Goal: Contribute content

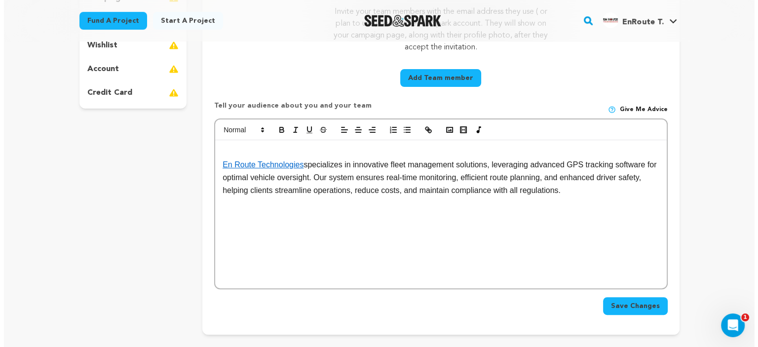
scroll to position [395, 0]
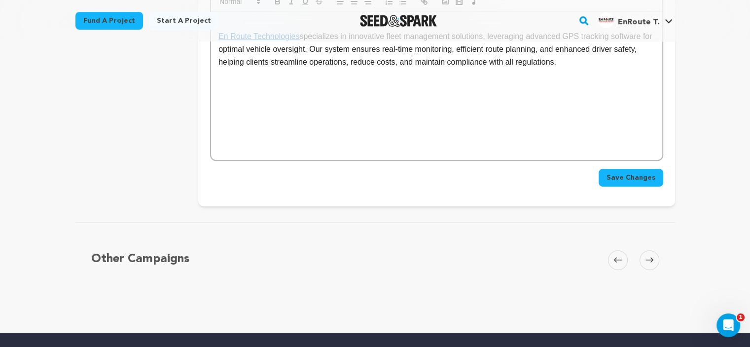
click at [634, 183] on button "Save Changes" at bounding box center [631, 178] width 65 height 18
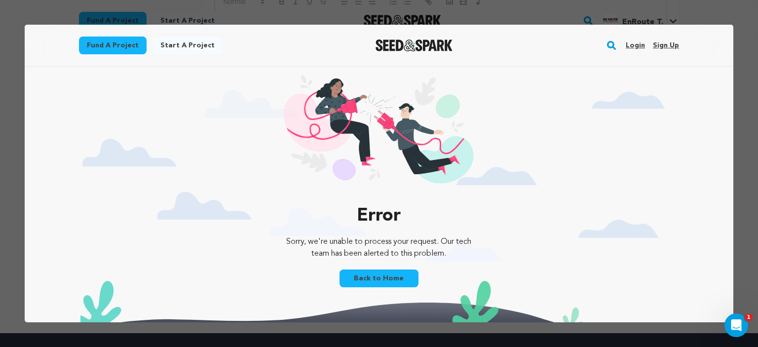
scroll to position [0, 0]
click at [631, 45] on link "Login" at bounding box center [634, 45] width 19 height 16
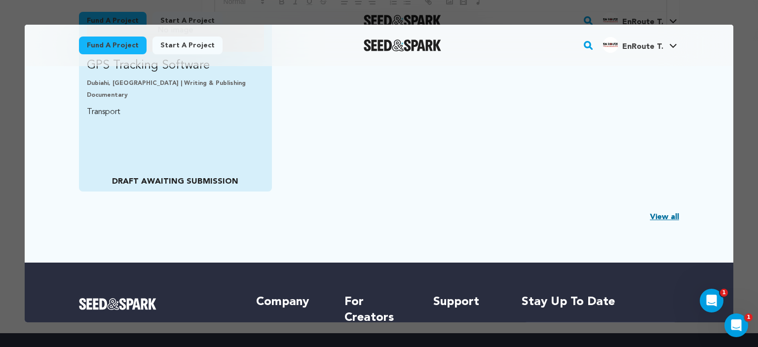
scroll to position [263, 0]
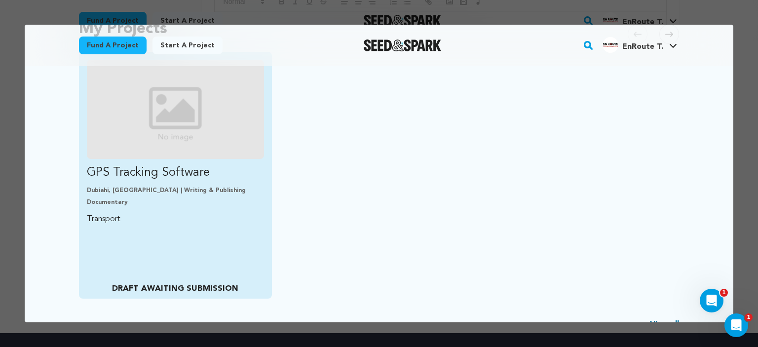
click at [159, 195] on div "Dubiahi, India | Writing & Publishing Documentary" at bounding box center [175, 196] width 177 height 20
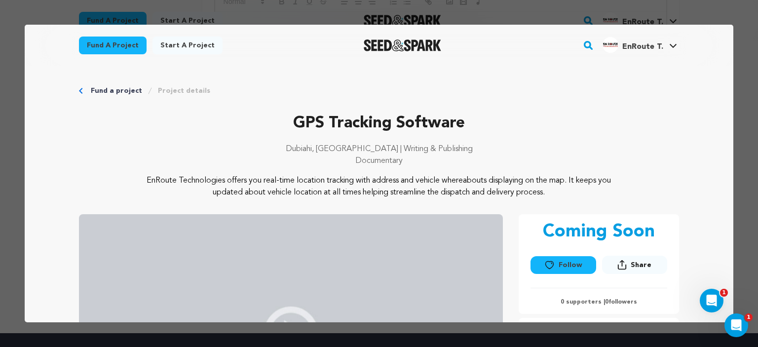
scroll to position [0, 0]
click at [80, 94] on div "Fund a project Project details" at bounding box center [379, 91] width 600 height 10
click at [104, 91] on link "Fund a project" at bounding box center [116, 91] width 51 height 10
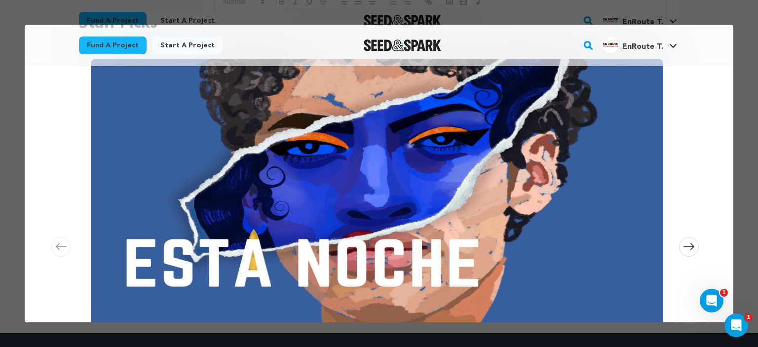
click at [750, 67] on div at bounding box center [379, 173] width 758 height 347
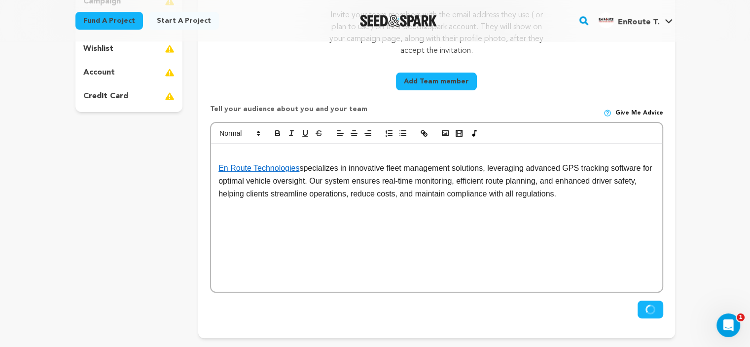
scroll to position [131, 0]
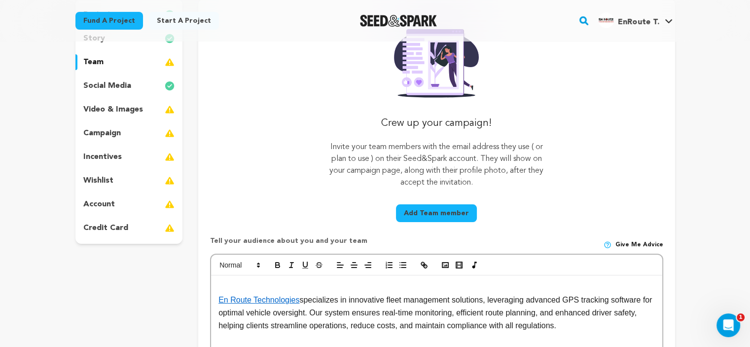
click at [167, 111] on images_icon at bounding box center [170, 110] width 10 height 12
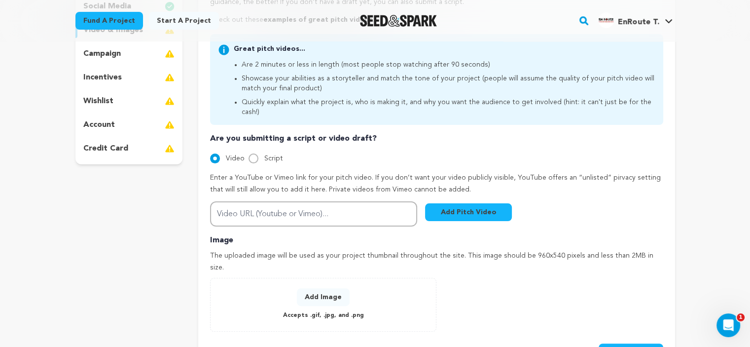
scroll to position [263, 0]
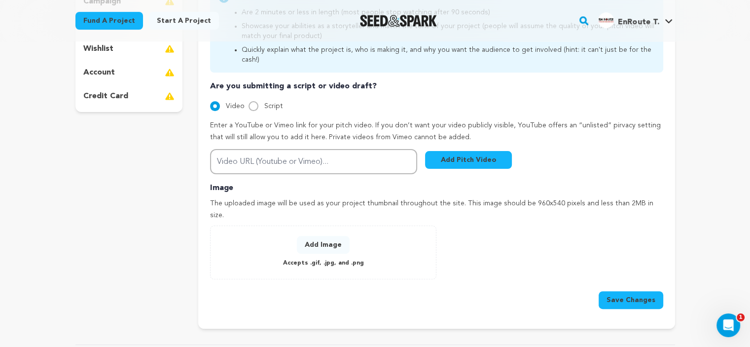
click at [317, 257] on p "Accepts .gif, .jpg, and .png" at bounding box center [323, 262] width 81 height 11
click at [318, 236] on button "Add Image" at bounding box center [323, 245] width 53 height 18
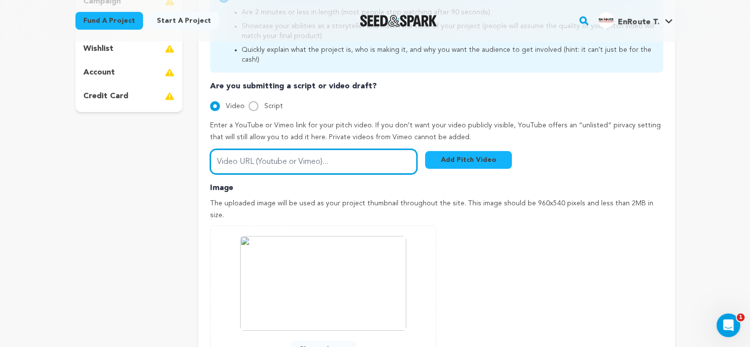
click at [333, 154] on input "Video URL (Youtube or Vimeo)..." at bounding box center [313, 161] width 207 height 25
paste input "https://youtube.com/shorts/bYCvzCzXPmc?feature=share"
click at [276, 156] on input "Video URL (Youtube or Vimeo)..." at bounding box center [313, 161] width 207 height 25
type input "https://youtube.com/shorts/bYCvzCzXPmc?feature=share"
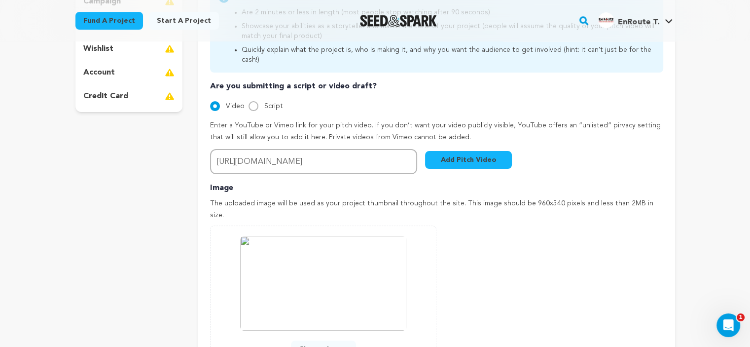
click at [485, 151] on button "Add Pitch Video" at bounding box center [468, 160] width 87 height 18
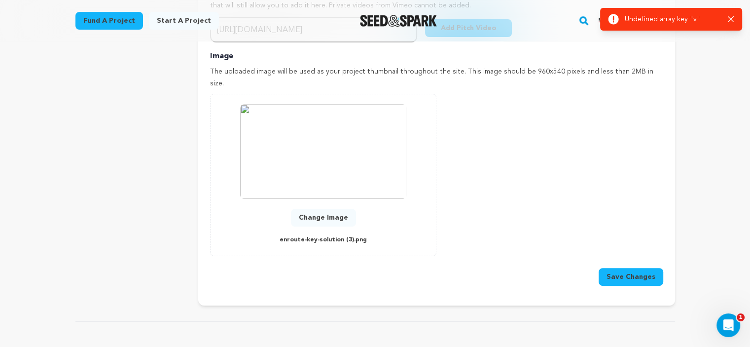
scroll to position [263, 0]
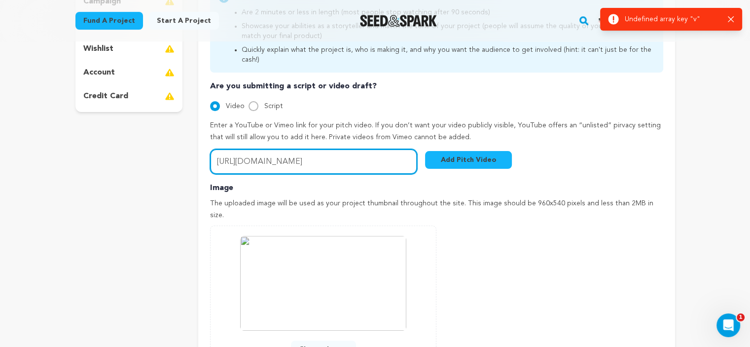
click at [387, 153] on input "https://youtube.com/shorts/bYCvzCzXPmc?feature=share" at bounding box center [313, 161] width 207 height 25
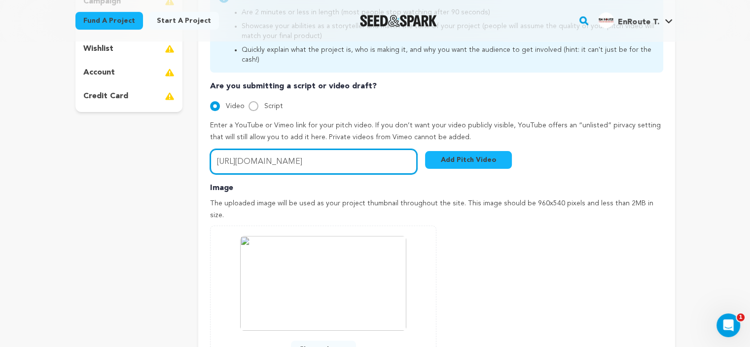
click at [384, 149] on input "https://youtube.com/shorts/bYCvzCzXPmc?feature=share" at bounding box center [313, 161] width 207 height 25
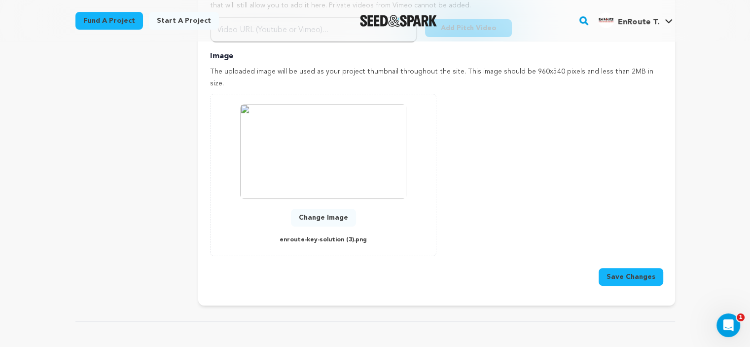
click at [644, 268] on button "Save Changes" at bounding box center [631, 277] width 65 height 18
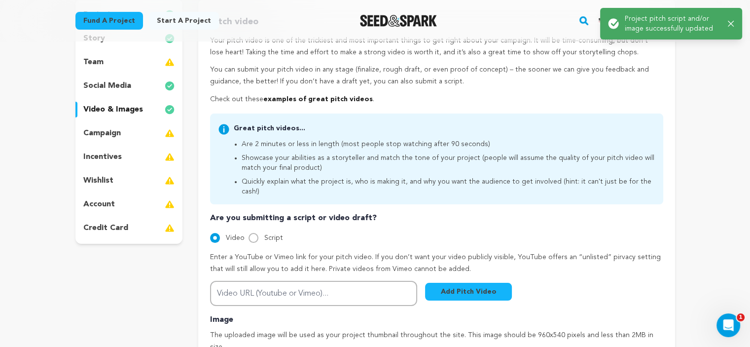
scroll to position [0, 0]
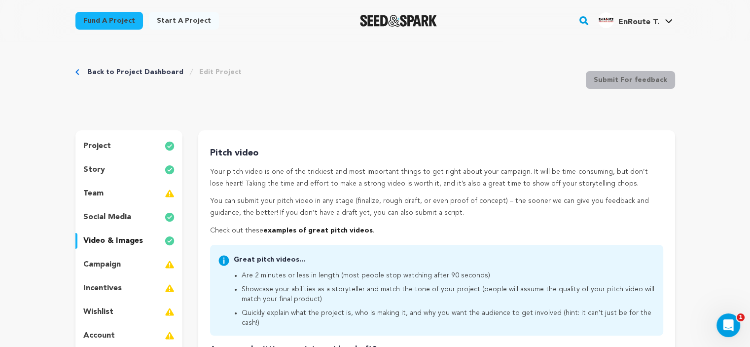
click at [148, 264] on div "campaign" at bounding box center [129, 264] width 108 height 16
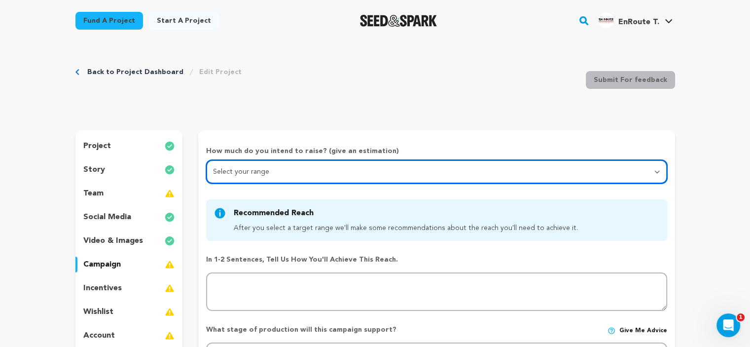
click at [273, 165] on select "Select your range Less than $10k 10k - $14k 15k - $24k 25k - $49k 50k or more" at bounding box center [436, 172] width 461 height 24
click at [206, 160] on select "Select your range Less than $10k 10k - $14k 15k - $24k 25k - $49k 50k or more" at bounding box center [436, 172] width 461 height 24
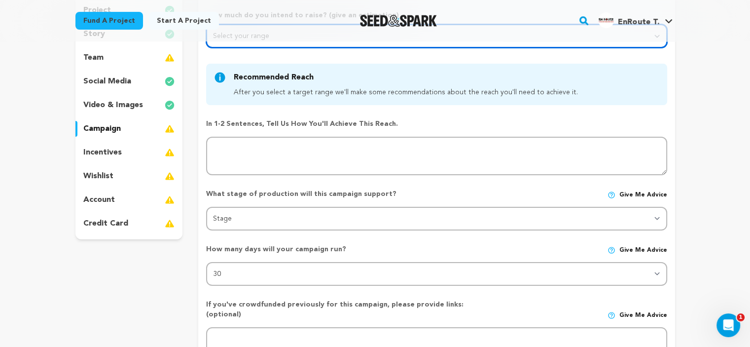
scroll to position [263, 0]
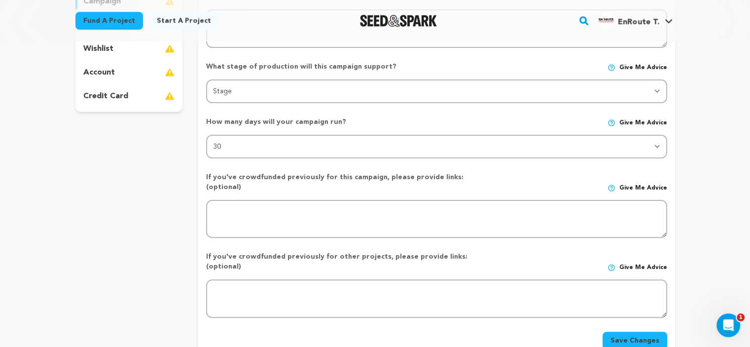
click at [640, 331] on button "Save Changes" at bounding box center [635, 340] width 65 height 18
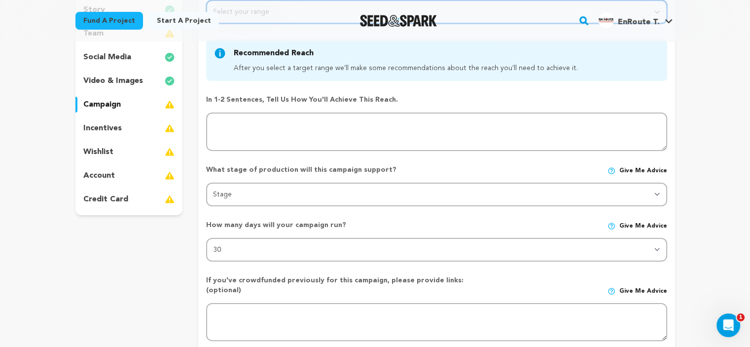
scroll to position [28, 0]
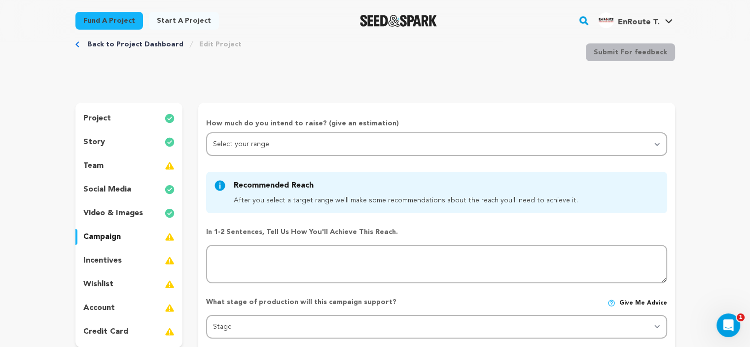
click at [159, 166] on div "team" at bounding box center [129, 166] width 108 height 16
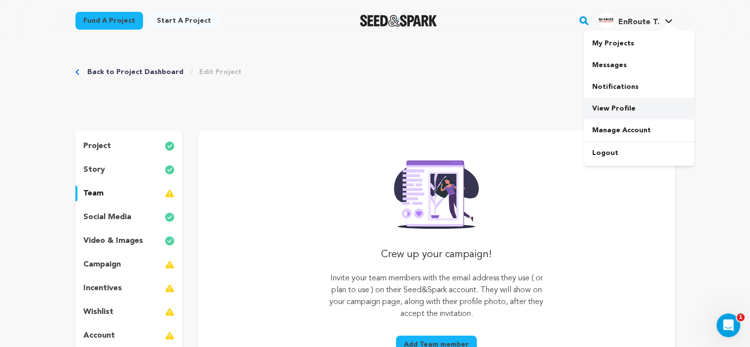
click at [614, 111] on link "View Profile" at bounding box center [639, 109] width 110 height 22
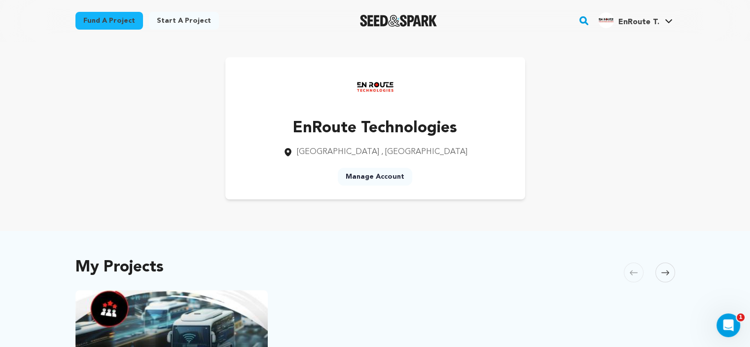
click at [366, 175] on link "Manage Account" at bounding box center [375, 177] width 74 height 18
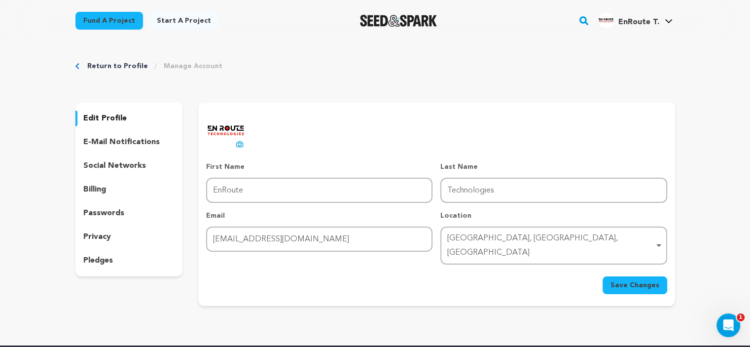
click at [124, 162] on p "social networks" at bounding box center [114, 166] width 63 height 12
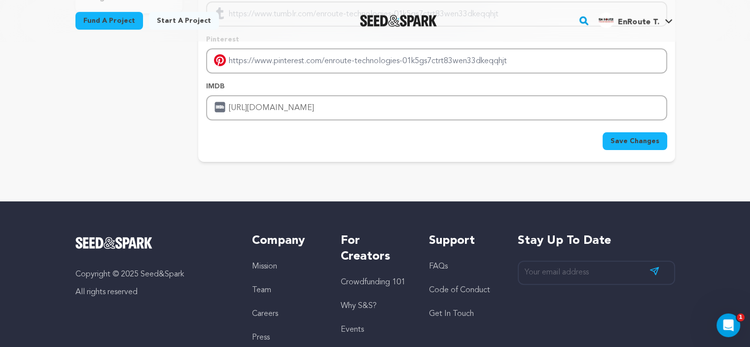
scroll to position [131, 0]
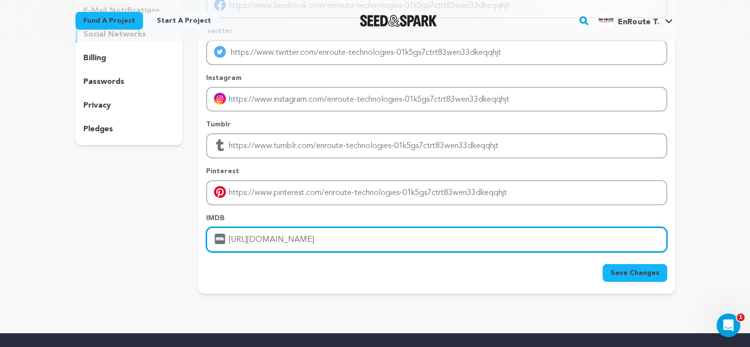
click at [312, 235] on input "http://enroutech.com/" at bounding box center [436, 239] width 461 height 25
drag, startPoint x: 312, startPoint y: 235, endPoint x: 219, endPoint y: 236, distance: 93.2
click at [219, 236] on div "http://enroutech.com/" at bounding box center [436, 239] width 461 height 25
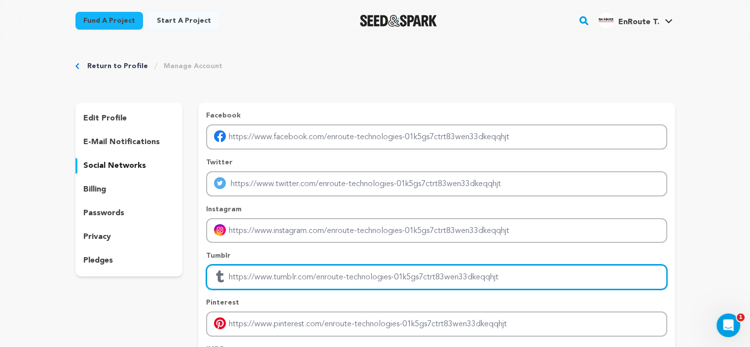
click at [253, 276] on input "Enter tubmlr profile link" at bounding box center [436, 276] width 461 height 25
paste input "http://enroutech.com/"
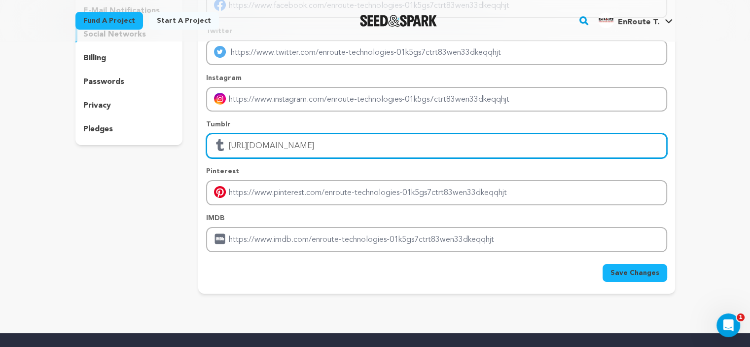
type input "http://enroutech.com/"
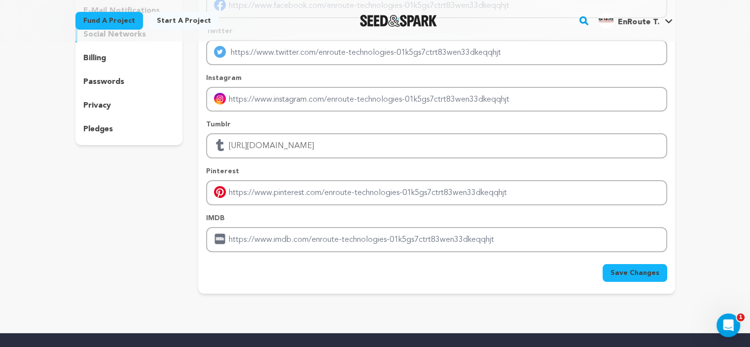
click at [639, 271] on span "Save Changes" at bounding box center [635, 273] width 49 height 10
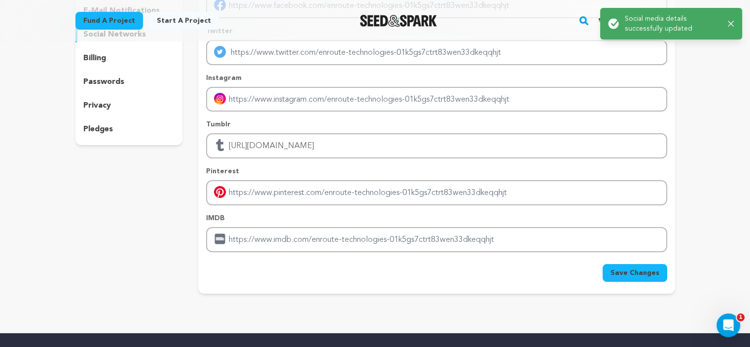
scroll to position [0, 0]
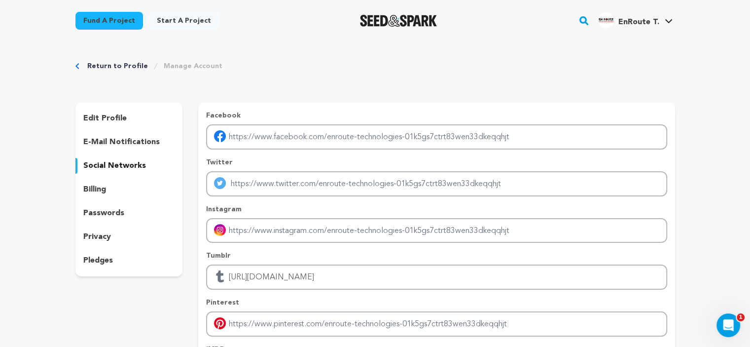
click at [119, 66] on link "Return to Profile" at bounding box center [117, 66] width 61 height 10
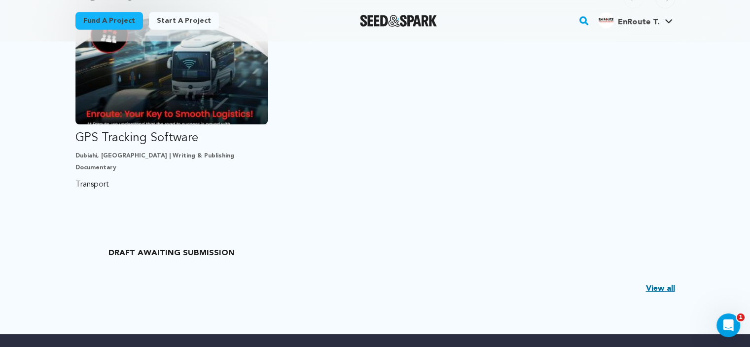
scroll to position [258, 0]
